Goal: Navigation & Orientation: Find specific page/section

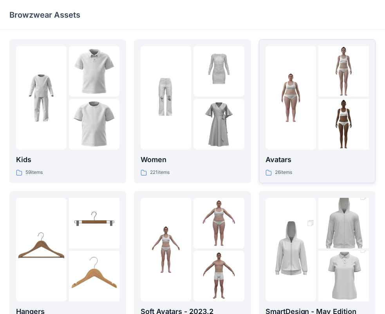
click at [287, 158] on p "Avatars" at bounding box center [318, 159] width 104 height 11
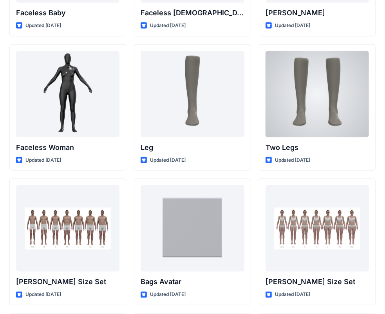
scroll to position [784, 0]
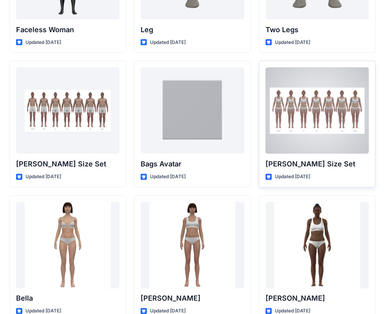
click at [292, 162] on p "[PERSON_NAME] Size Set" at bounding box center [318, 163] width 104 height 11
click at [295, 122] on div at bounding box center [318, 110] width 104 height 86
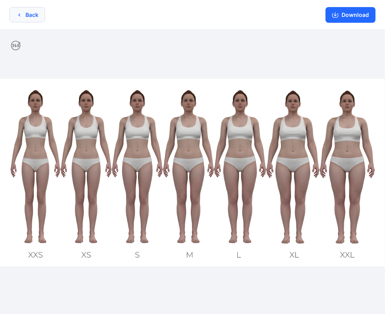
click at [31, 18] on button "Back" at bounding box center [27, 14] width 36 height 15
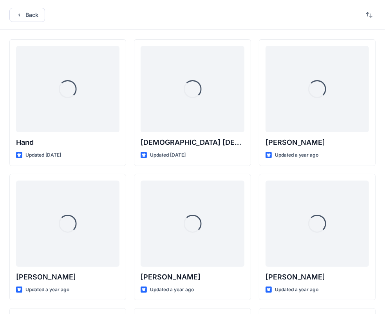
scroll to position [784, 0]
